Goal: Use online tool/utility: Utilize a website feature to perform a specific function

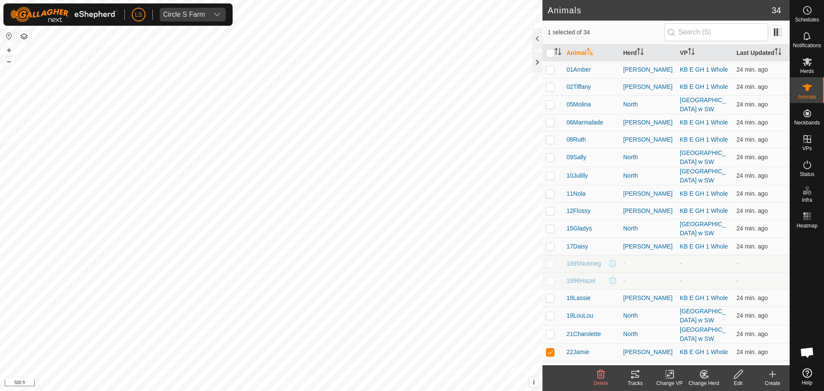
click at [636, 380] on div "Tracks" at bounding box center [635, 383] width 34 height 8
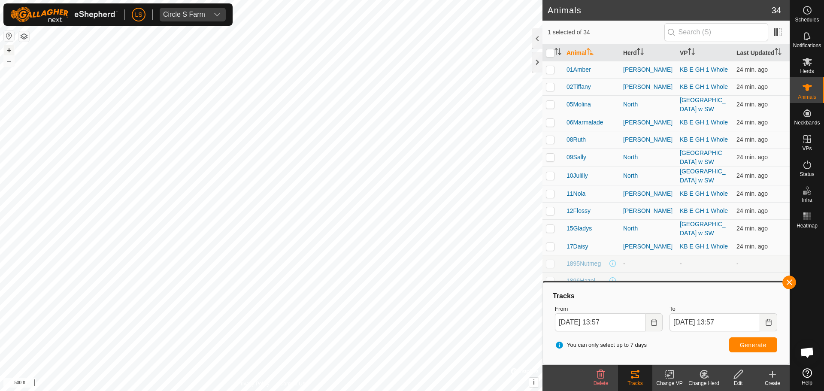
click at [10, 47] on button "+" at bounding box center [9, 50] width 10 height 10
click at [7, 51] on button "+" at bounding box center [9, 50] width 10 height 10
click at [655, 326] on button "Choose Date" at bounding box center [653, 322] width 17 height 18
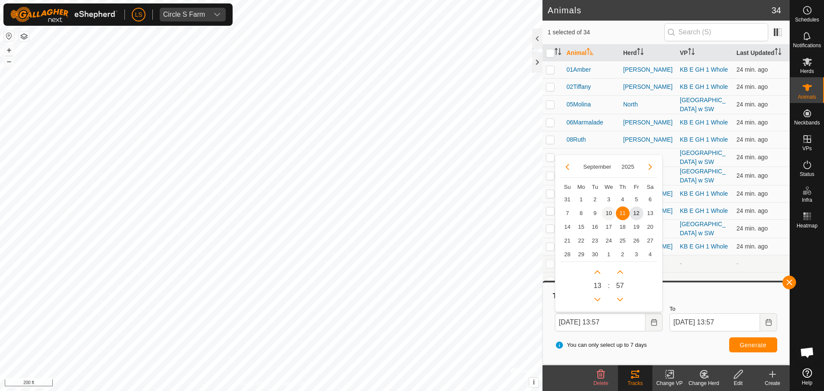
click at [606, 213] on span "10" at bounding box center [609, 213] width 14 height 14
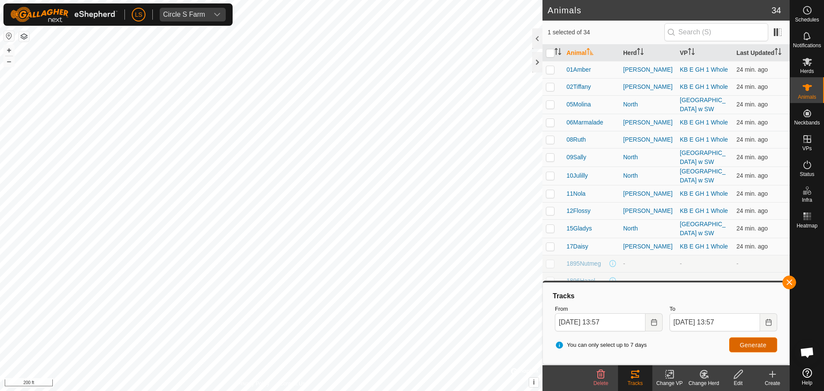
click at [744, 343] on span "Generate" at bounding box center [753, 345] width 27 height 7
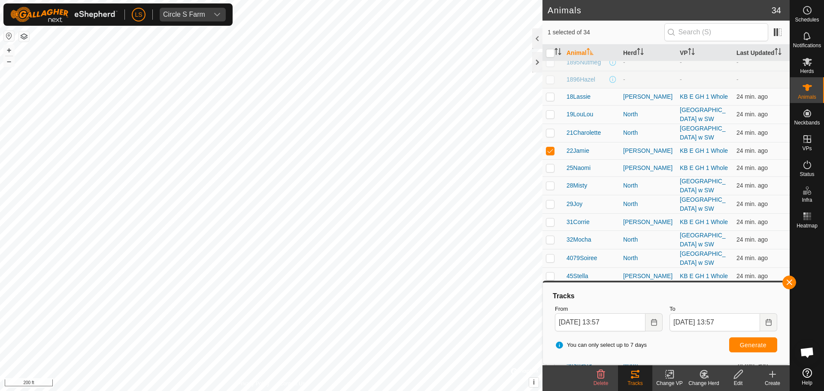
scroll to position [202, 0]
click at [776, 30] on span at bounding box center [778, 32] width 14 height 14
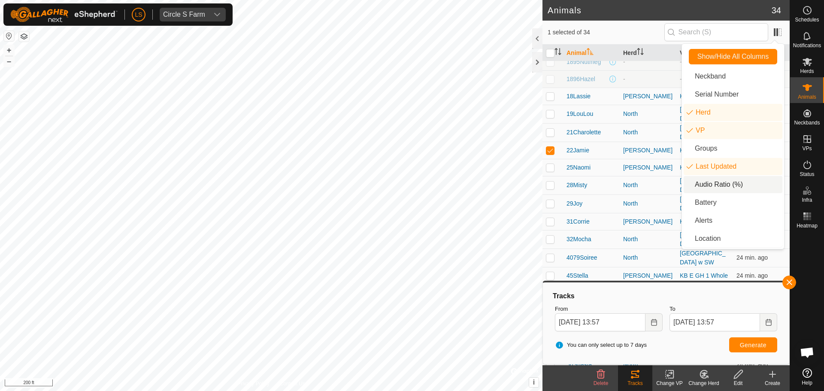
click at [722, 187] on li "Audio Ratio (%)" at bounding box center [733, 184] width 99 height 17
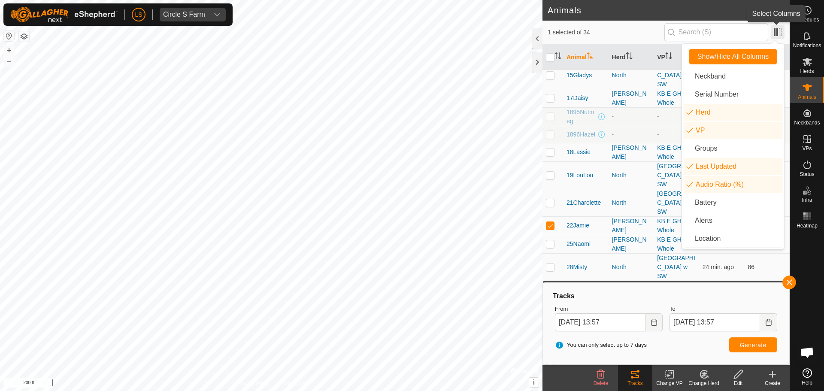
click at [779, 33] on span at bounding box center [778, 32] width 14 height 14
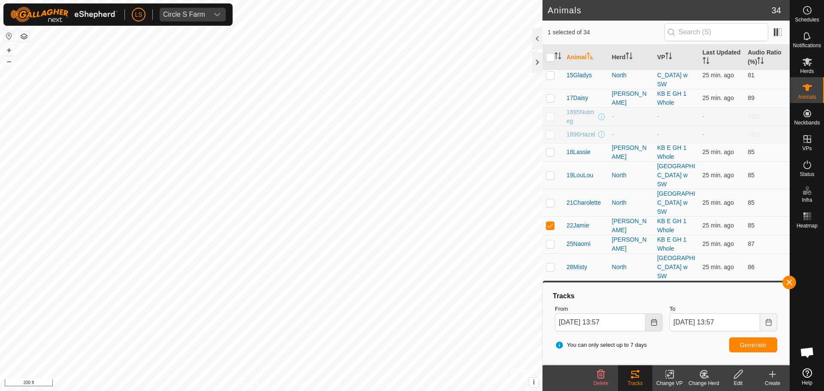
click at [658, 324] on button "Choose Date" at bounding box center [653, 322] width 17 height 18
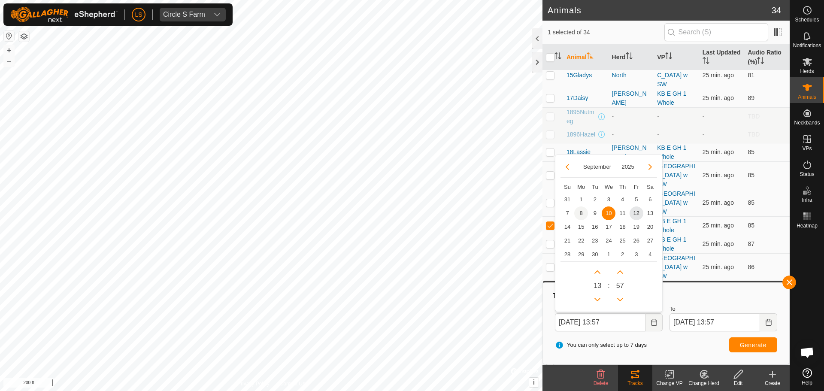
click at [577, 212] on span "8" at bounding box center [581, 213] width 14 height 14
type input "[DATE] 13:57"
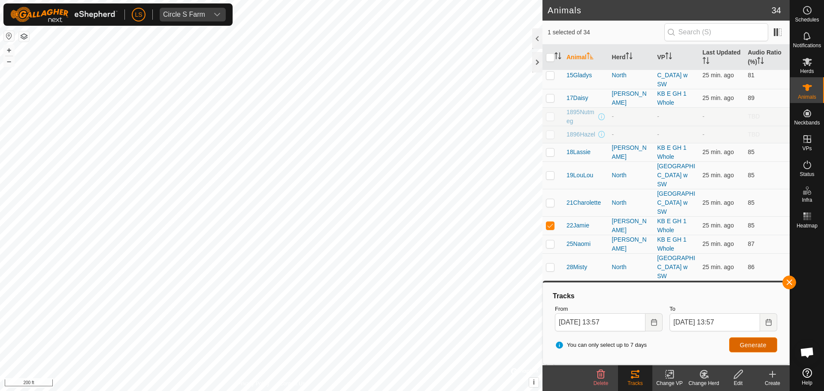
click at [755, 342] on span "Generate" at bounding box center [753, 345] width 27 height 7
click at [555, 216] on td at bounding box center [552, 225] width 21 height 18
checkbox input "false"
